Goal: Find specific page/section: Find specific page/section

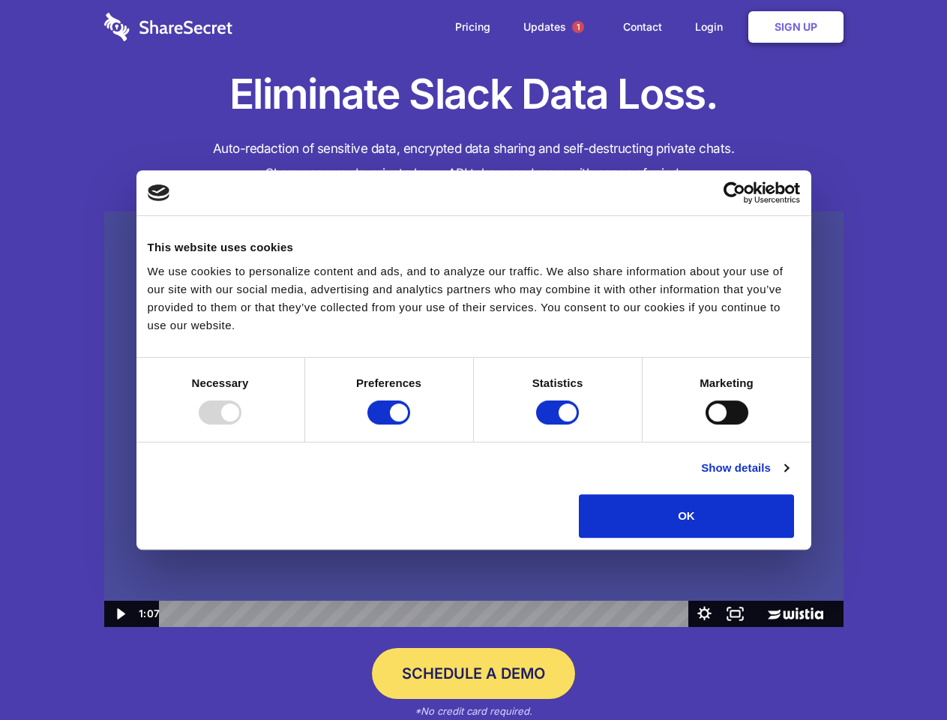
click at [473, 360] on img at bounding box center [473, 419] width 739 height 416
click at [241, 424] on div at bounding box center [220, 412] width 43 height 24
click at [410, 424] on input "Preferences" at bounding box center [388, 412] width 43 height 24
checkbox input "false"
click at [559, 424] on input "Statistics" at bounding box center [557, 412] width 43 height 24
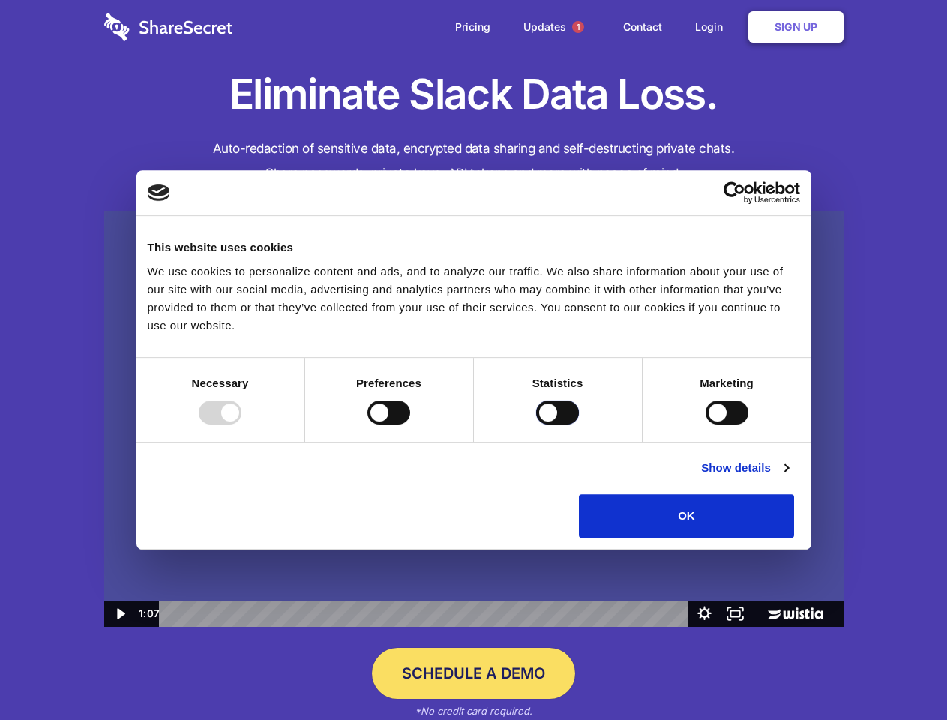
checkbox input "false"
click at [705, 424] on input "Marketing" at bounding box center [726, 412] width 43 height 24
checkbox input "true"
click at [788, 477] on link "Show details" at bounding box center [744, 468] width 87 height 18
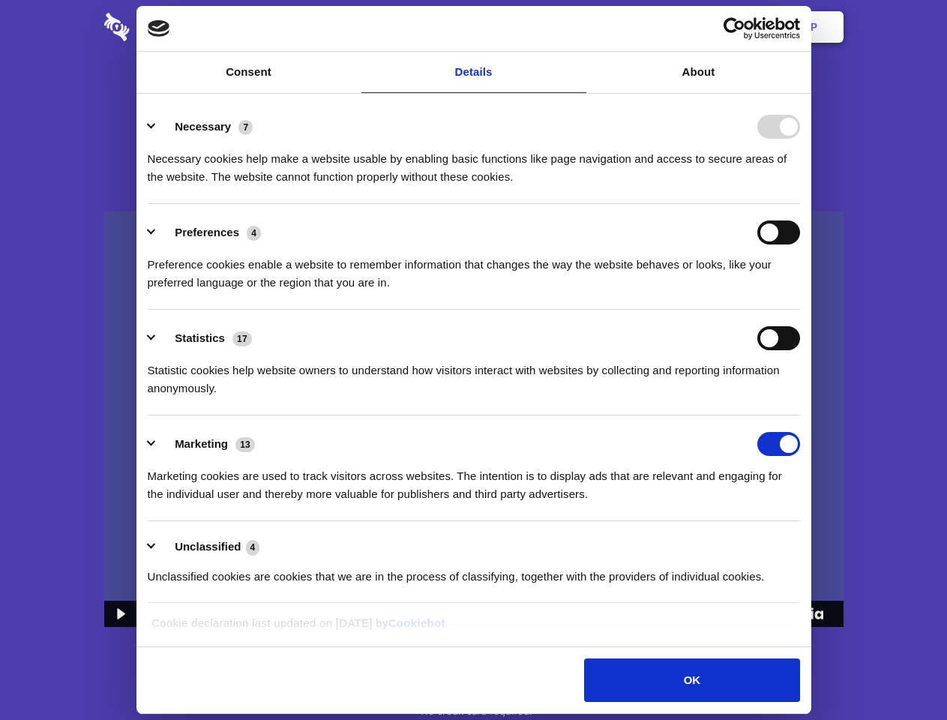
click at [800, 204] on li "Necessary 7 Necessary cookies help make a website usable by enabling basic func…" at bounding box center [474, 151] width 652 height 106
click at [577, 27] on span "1" at bounding box center [578, 27] width 12 height 12
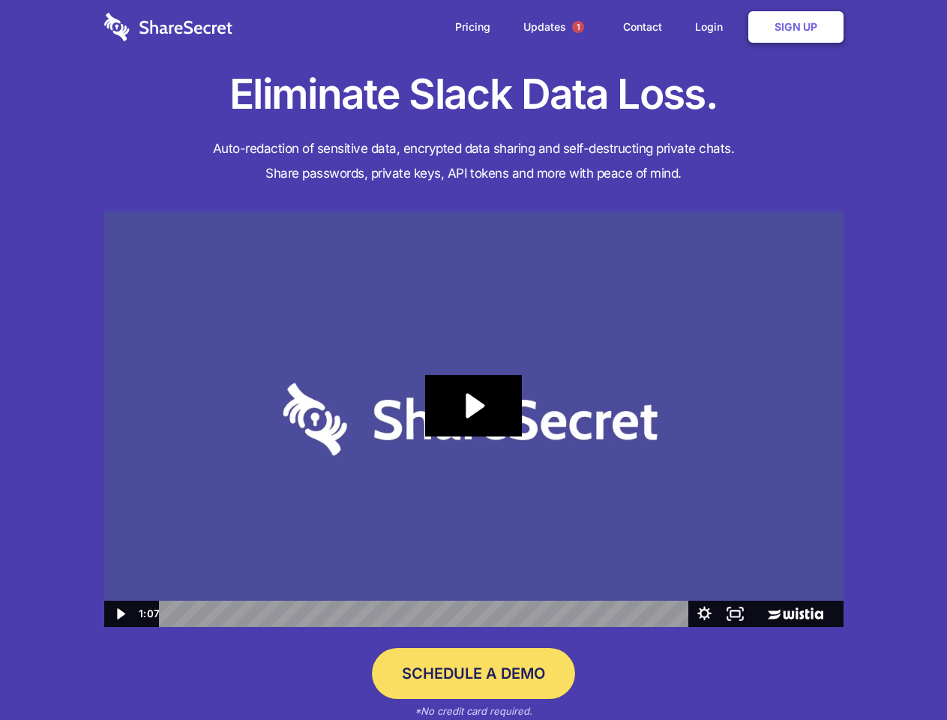
click at [474, 419] on icon "Play Video: Sharesecret Slack Extension" at bounding box center [473, 405] width 96 height 61
